Goal: Task Accomplishment & Management: Use online tool/utility

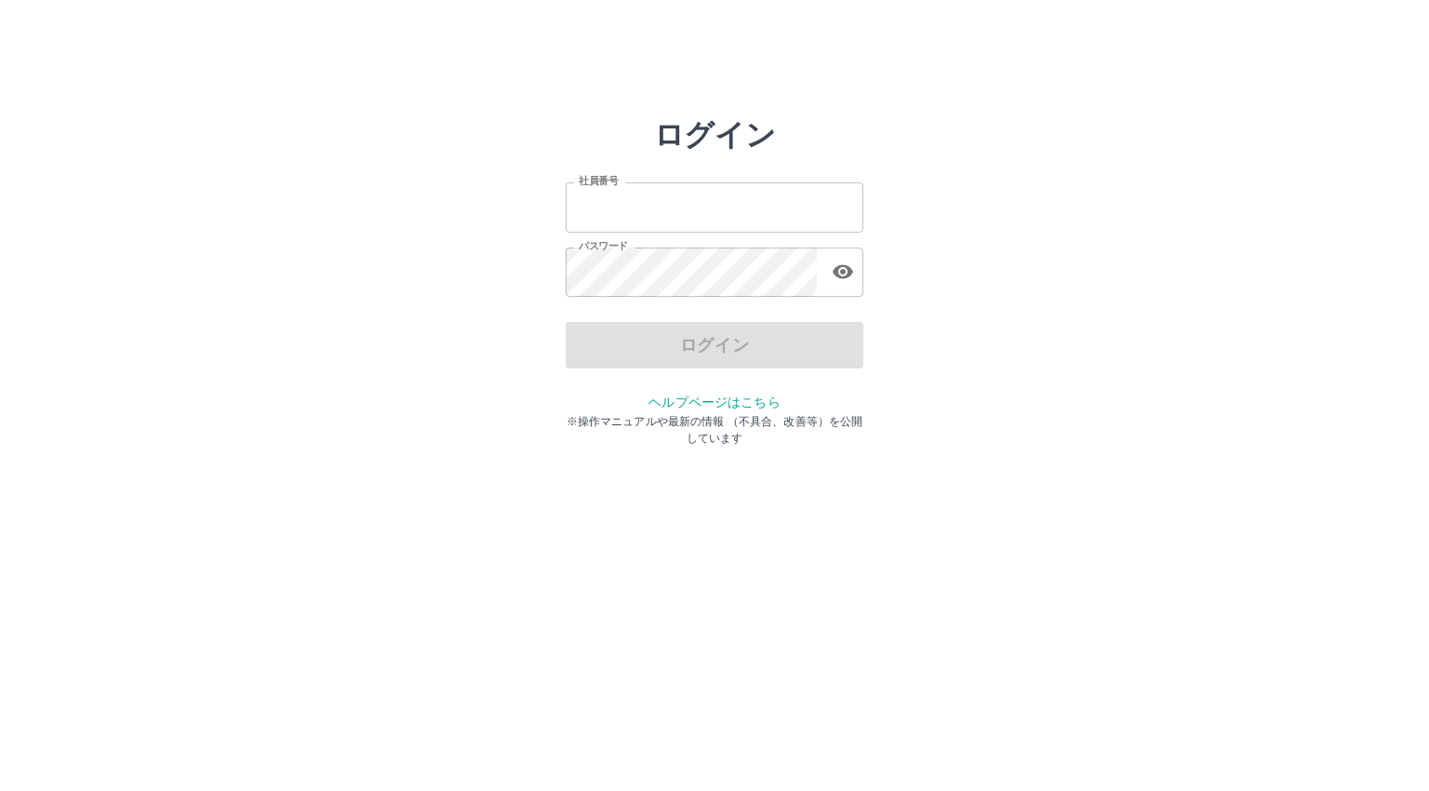
type input "*******"
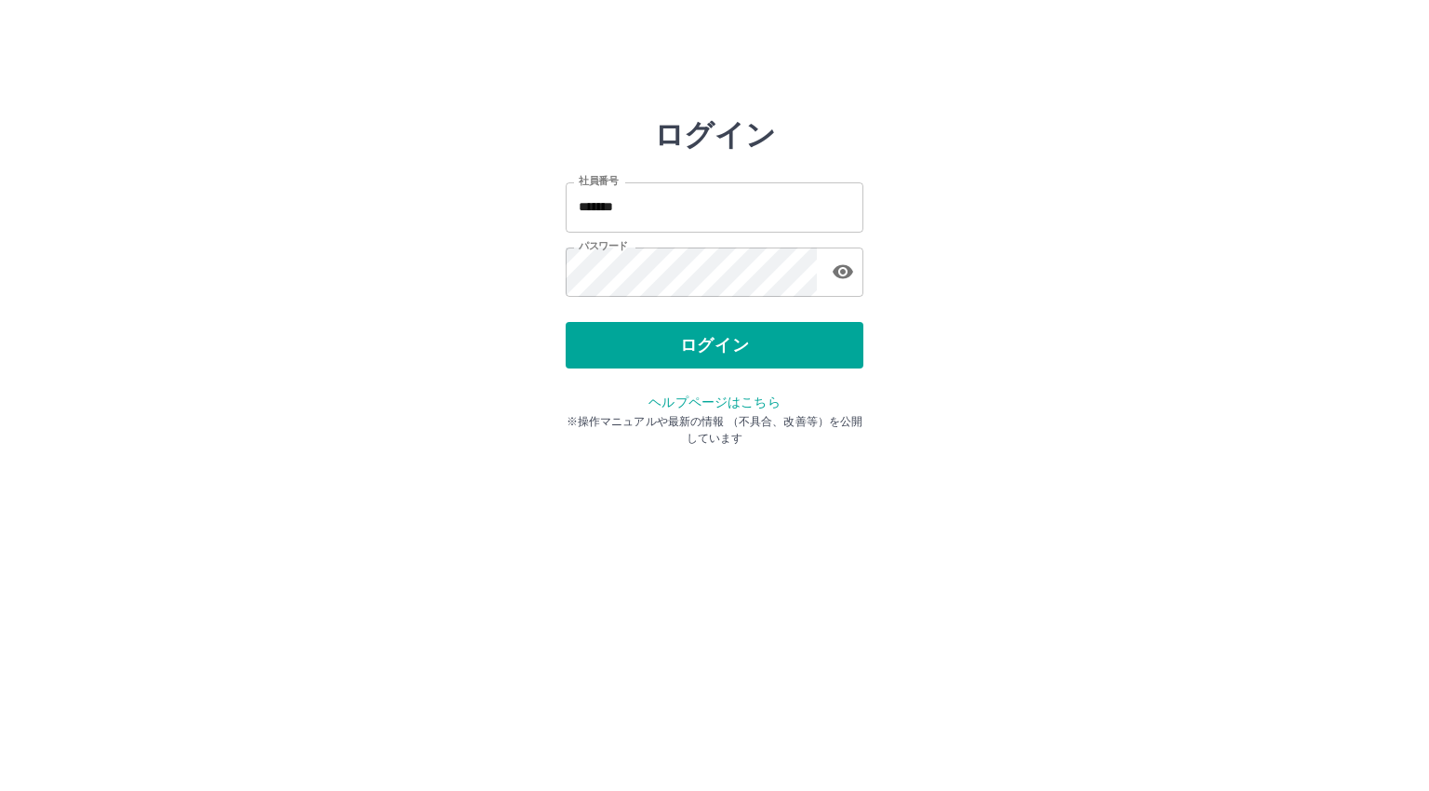
click at [718, 354] on div "ログイン" at bounding box center [715, 345] width 298 height 47
click at [718, 354] on button "ログイン" at bounding box center [715, 345] width 298 height 47
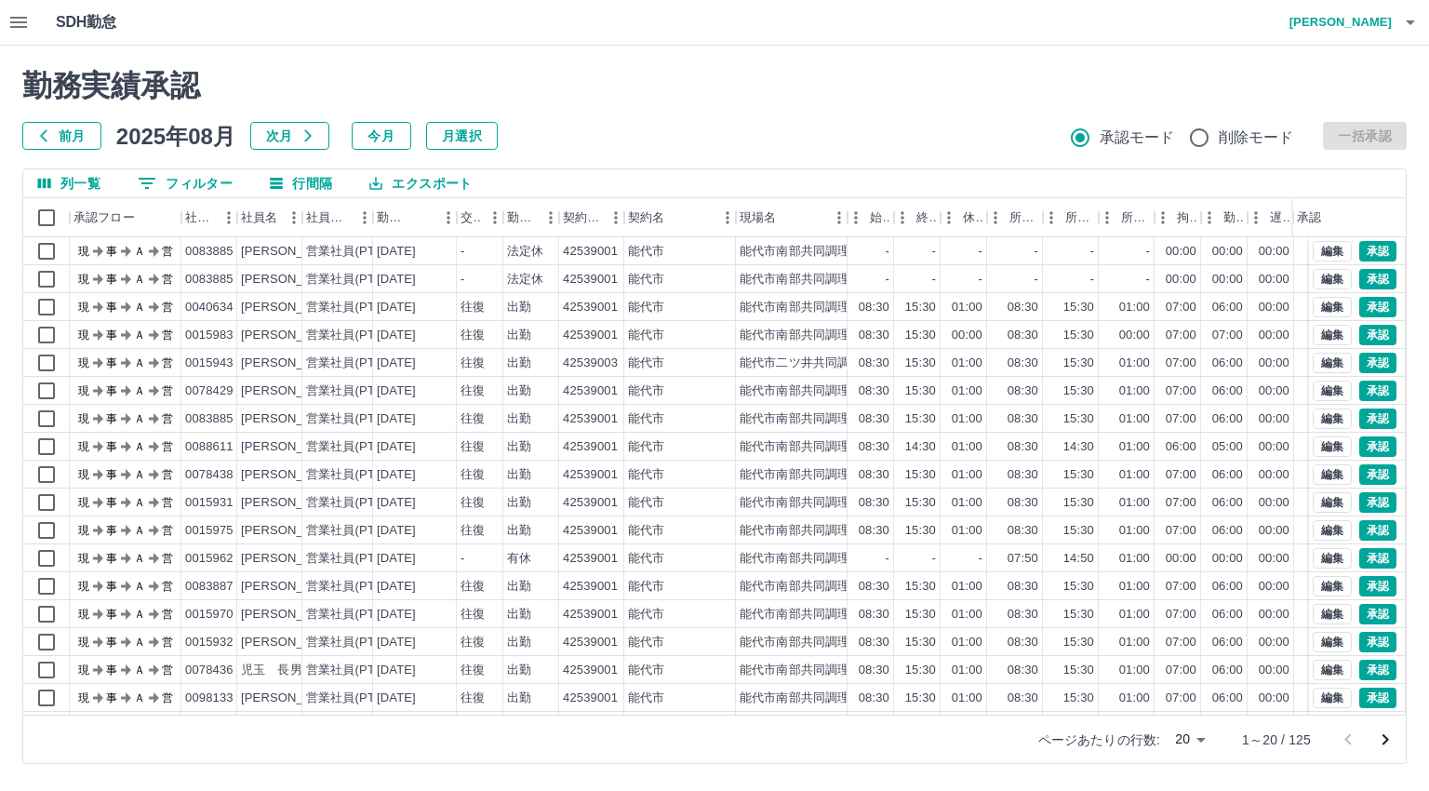
click at [1388, 747] on icon "次のページへ" at bounding box center [1385, 739] width 22 height 22
